Goal: Task Accomplishment & Management: Manage account settings

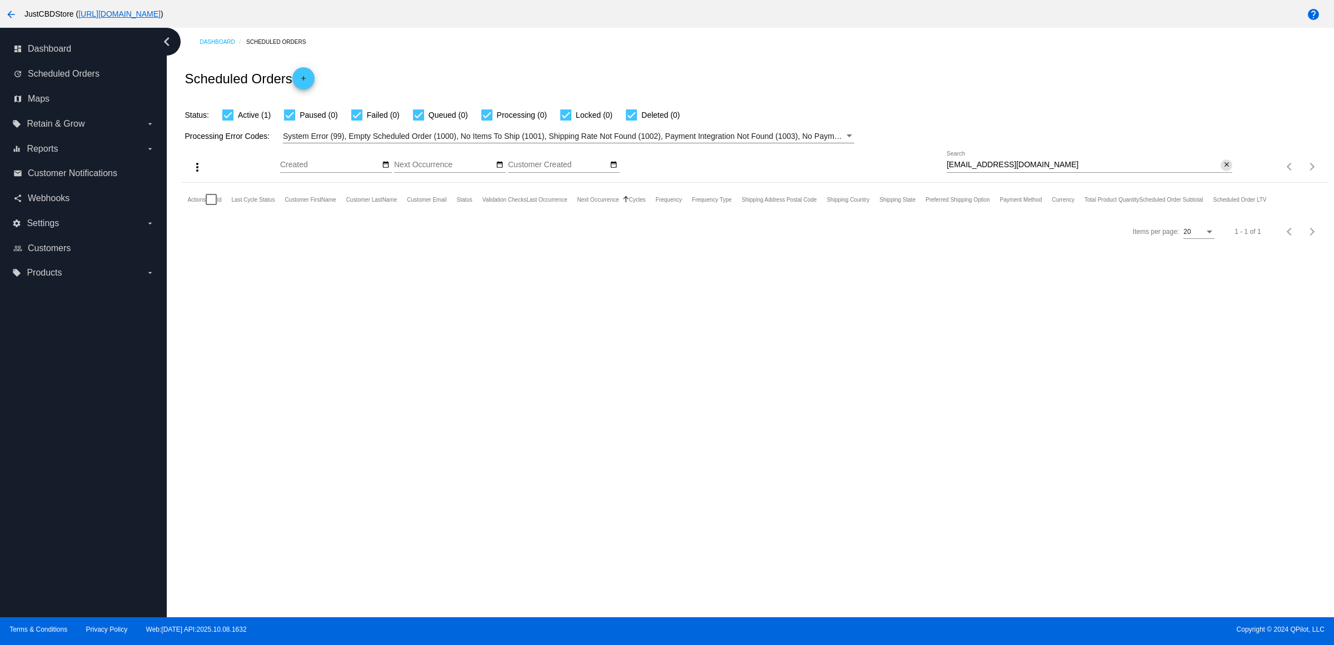
click at [1223, 170] on mat-icon "close" at bounding box center [1227, 165] width 8 height 9
click at [1222, 176] on mat-icon "search" at bounding box center [1225, 166] width 13 height 17
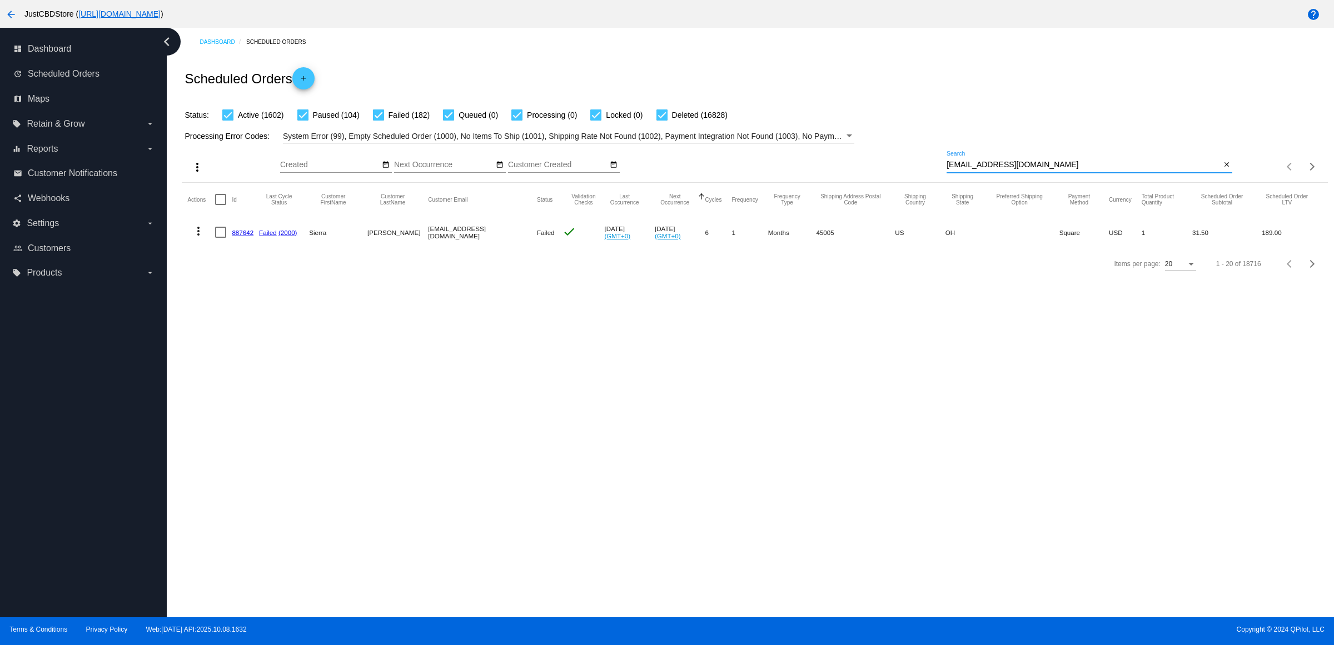
type input "[EMAIL_ADDRESS][DOMAIN_NAME]"
click at [252, 236] on link "887642" at bounding box center [243, 232] width 22 height 7
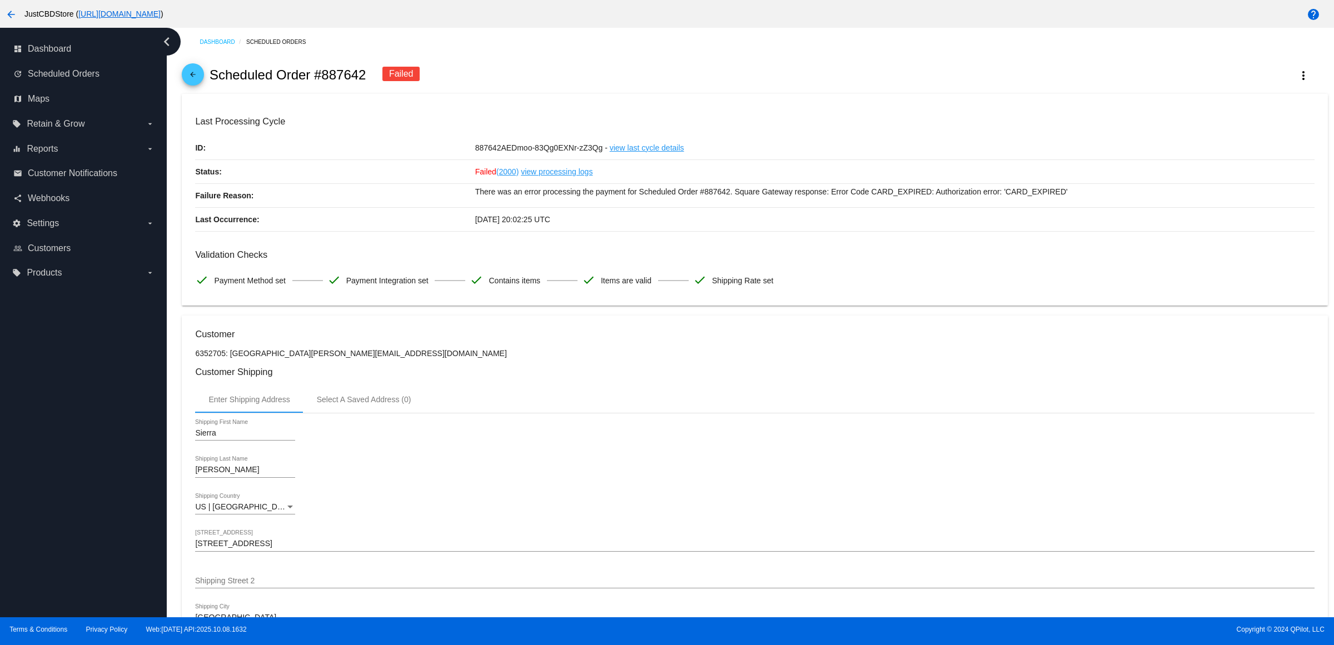
click at [200, 79] on mat-icon "arrow_back" at bounding box center [192, 77] width 13 height 13
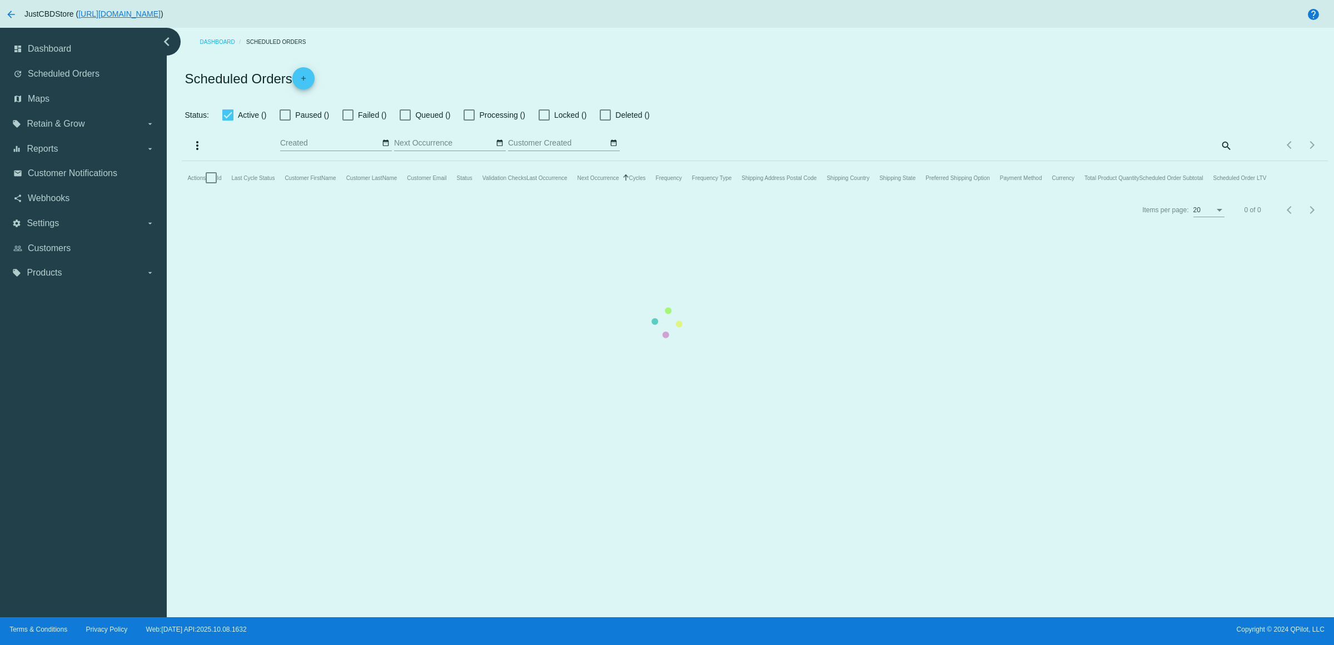
checkbox input "true"
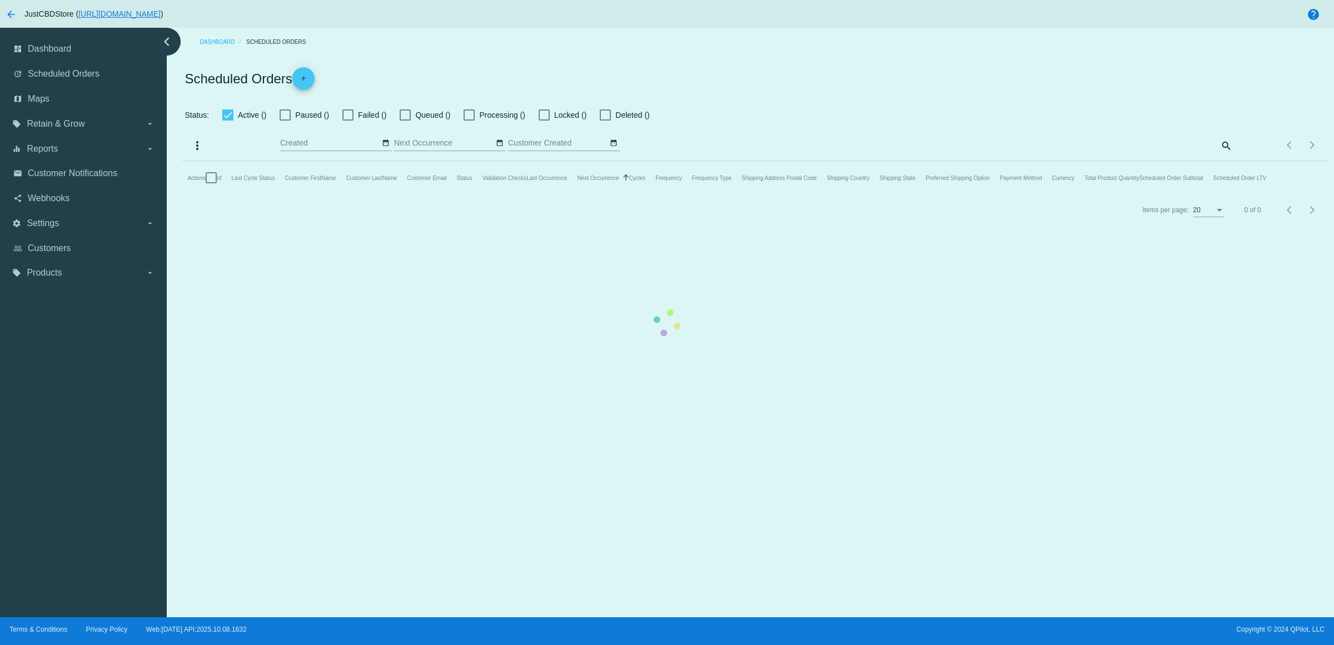
checkbox input "true"
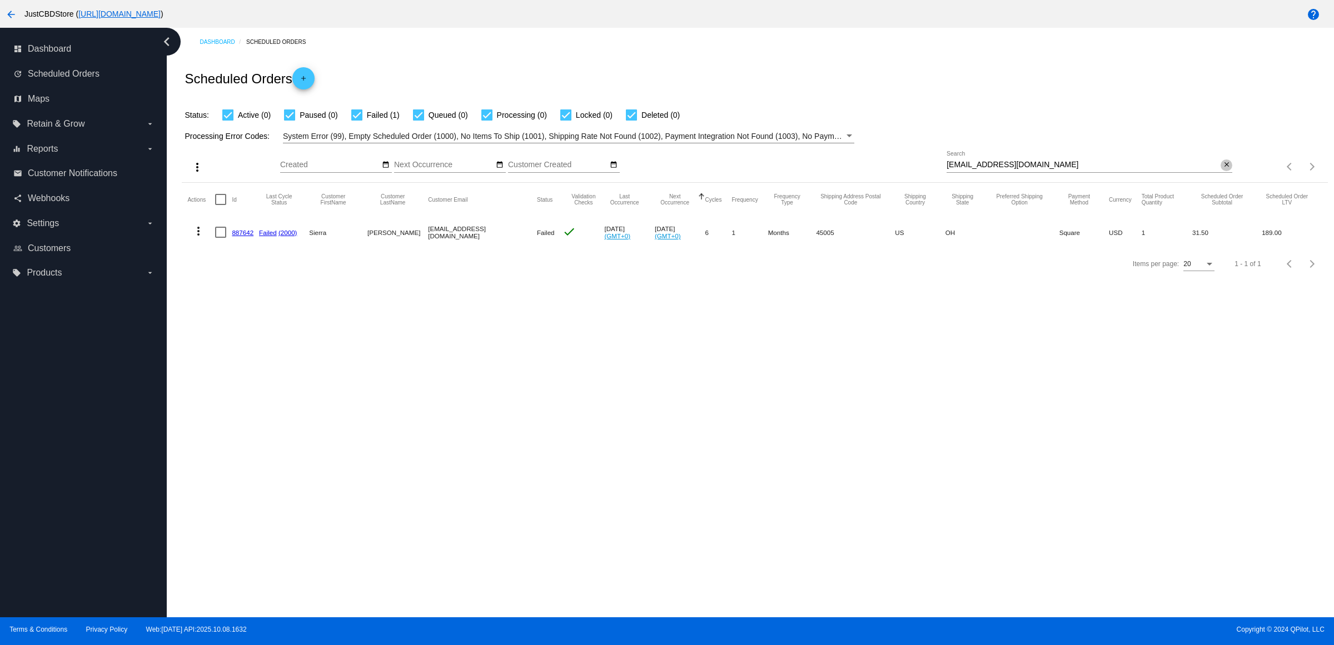
click at [1223, 170] on mat-icon "close" at bounding box center [1227, 165] width 8 height 9
drag, startPoint x: 1221, startPoint y: 179, endPoint x: 1221, endPoint y: 185, distance: 5.6
click at [1221, 170] on input "Search" at bounding box center [1090, 165] width 286 height 9
paste input "[EMAIL_ADDRESS][DOMAIN_NAME]"
type input "[EMAIL_ADDRESS][DOMAIN_NAME]"
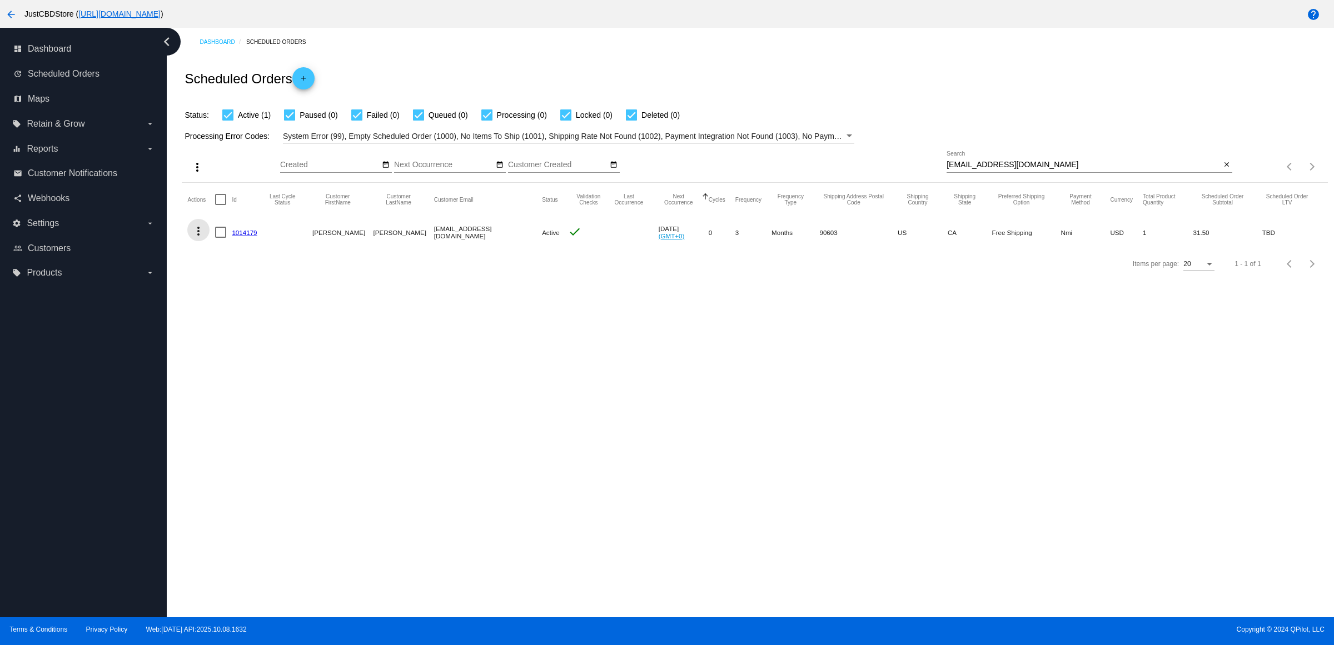
click at [205, 238] on mat-icon "more_vert" at bounding box center [198, 231] width 13 height 13
click at [252, 387] on button "delete Delete" at bounding box center [246, 386] width 111 height 27
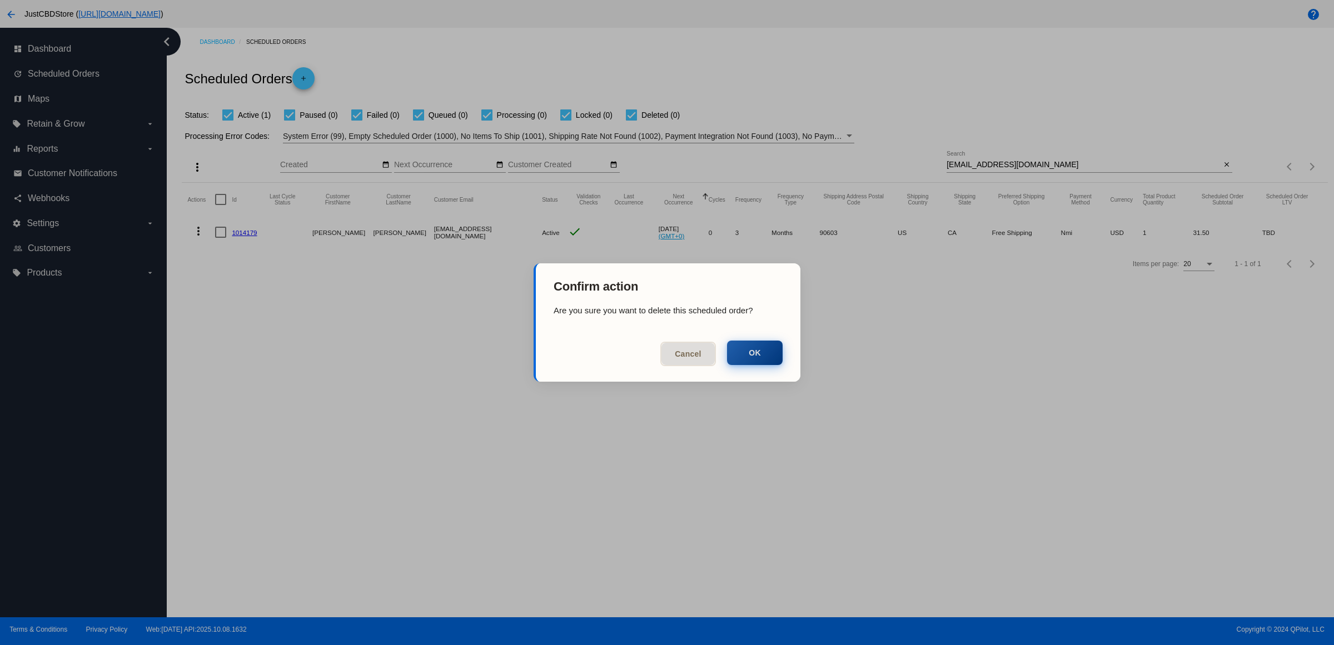
click at [740, 356] on button "OK" at bounding box center [755, 353] width 56 height 24
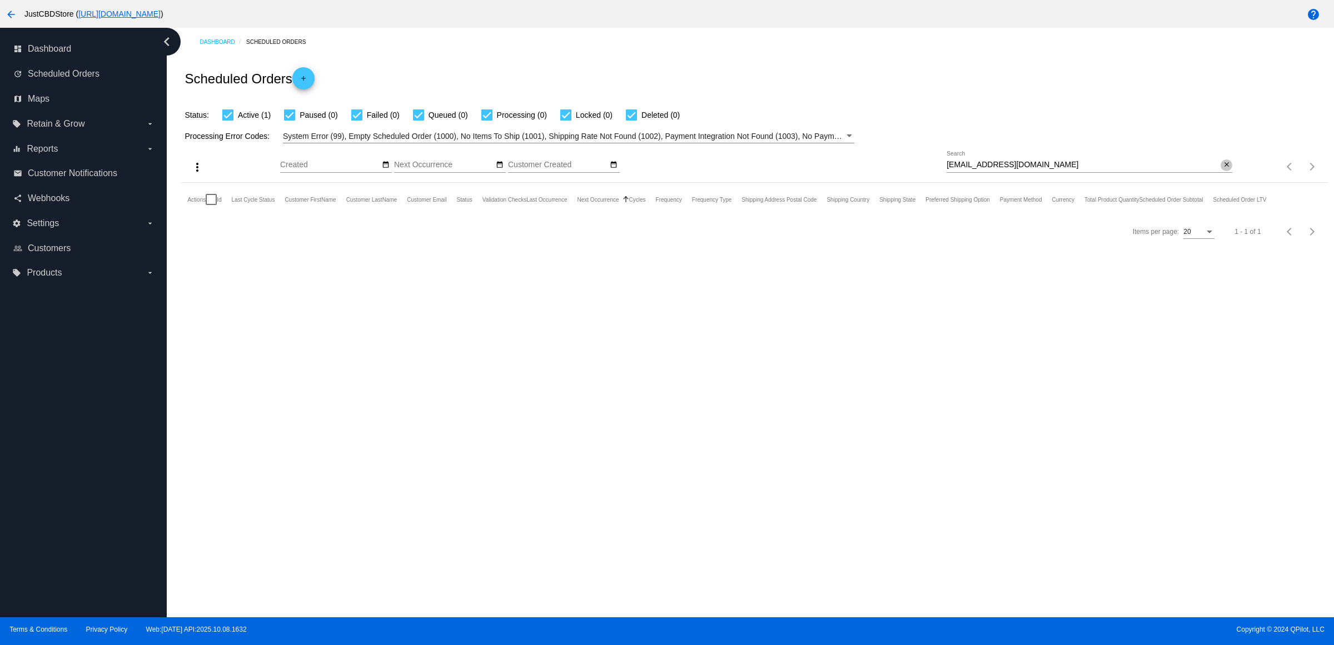
click at [1223, 170] on mat-icon "close" at bounding box center [1227, 165] width 8 height 9
click at [1223, 170] on input "Search" at bounding box center [1090, 165] width 286 height 9
paste input "[EMAIL_ADDRESS][DOMAIN_NAME]"
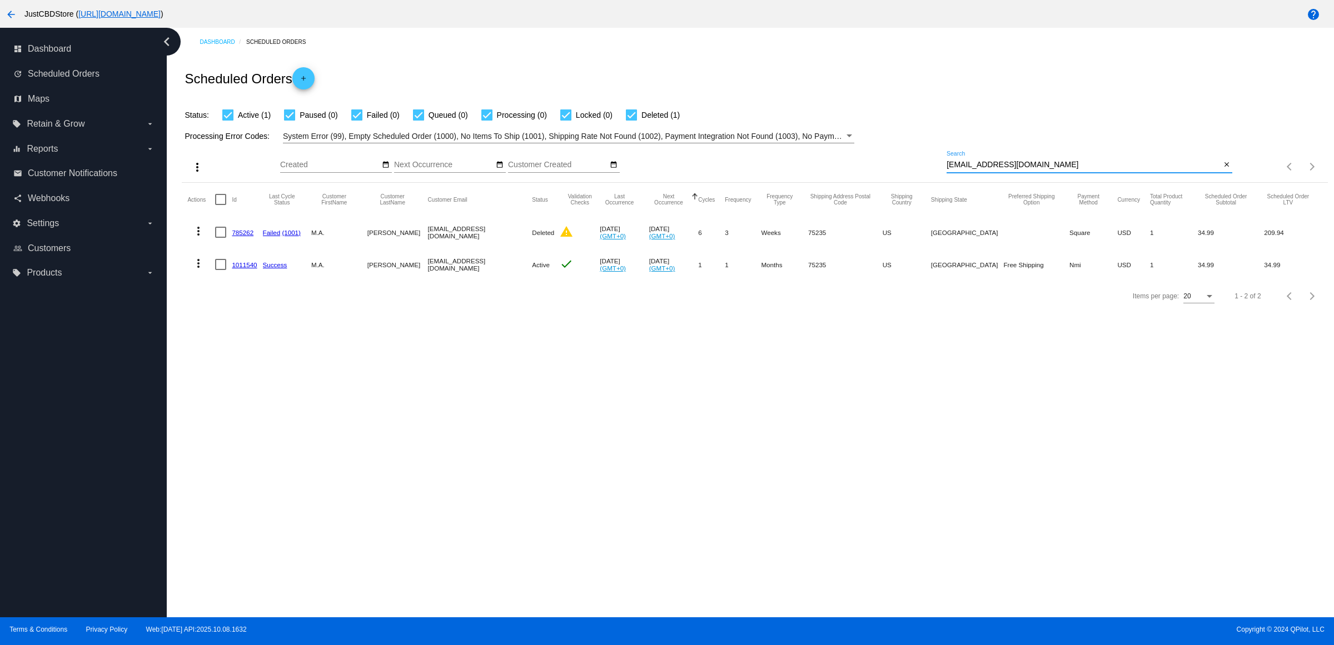
type input "[EMAIL_ADDRESS][DOMAIN_NAME]"
click at [205, 270] on mat-icon "more_vert" at bounding box center [198, 263] width 13 height 13
click at [266, 426] on button "delete Delete" at bounding box center [246, 418] width 111 height 27
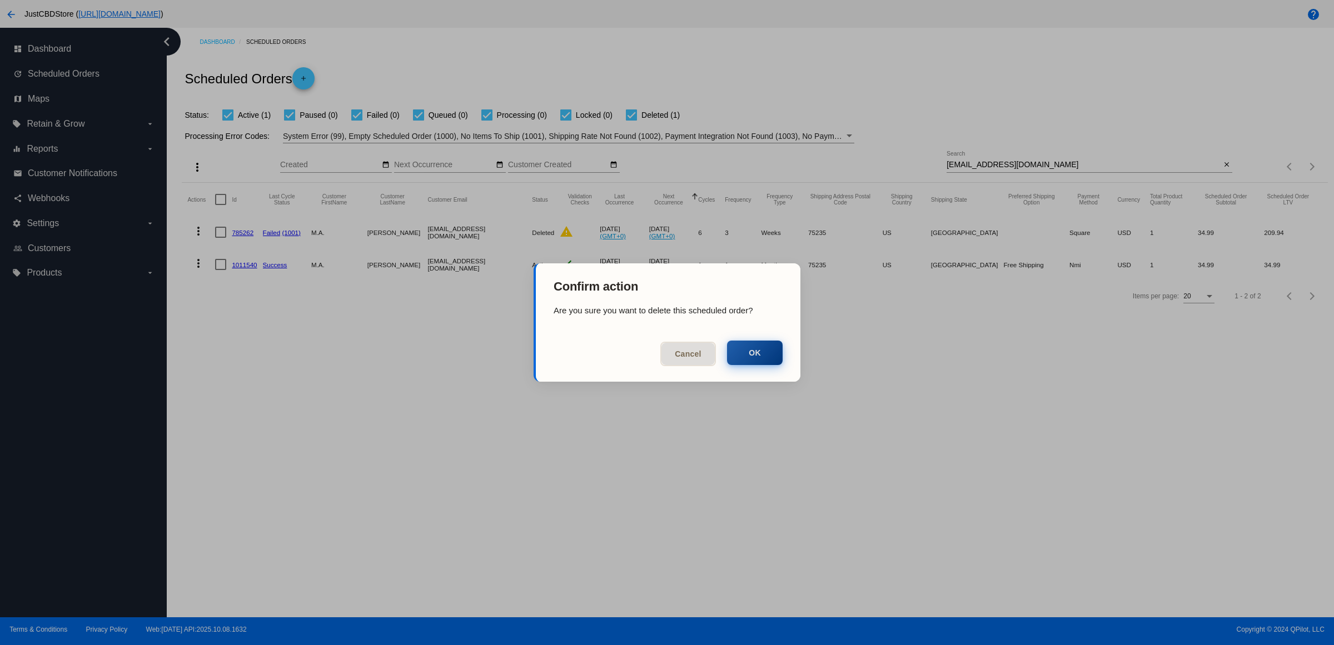
click at [750, 350] on button "OK" at bounding box center [755, 353] width 56 height 24
